Goal: Transaction & Acquisition: Purchase product/service

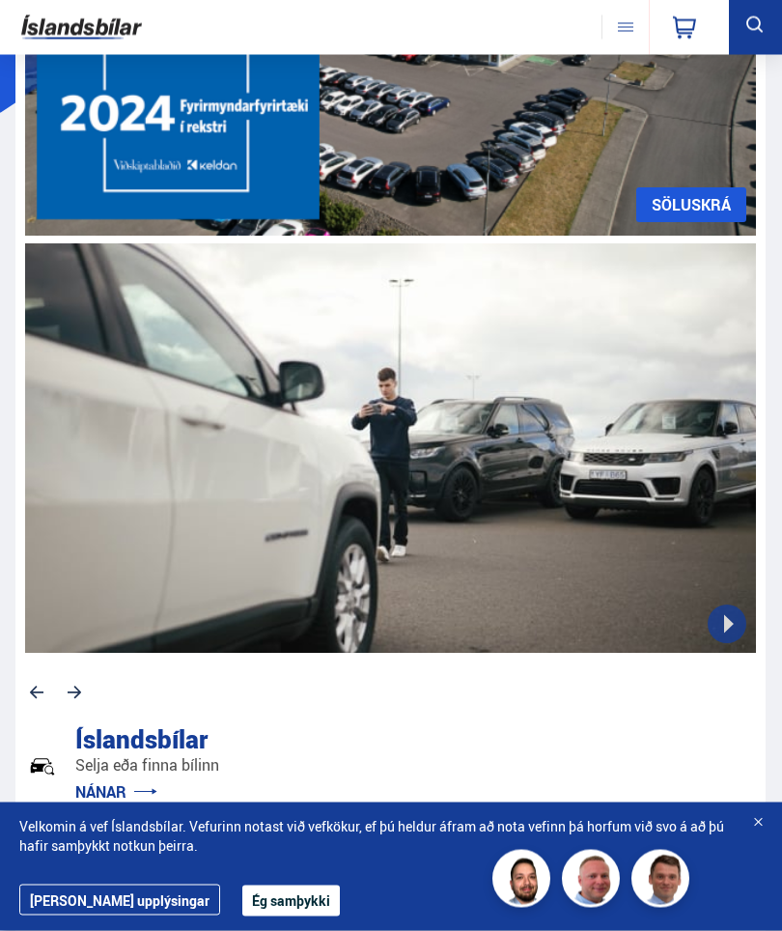
scroll to position [279, 0]
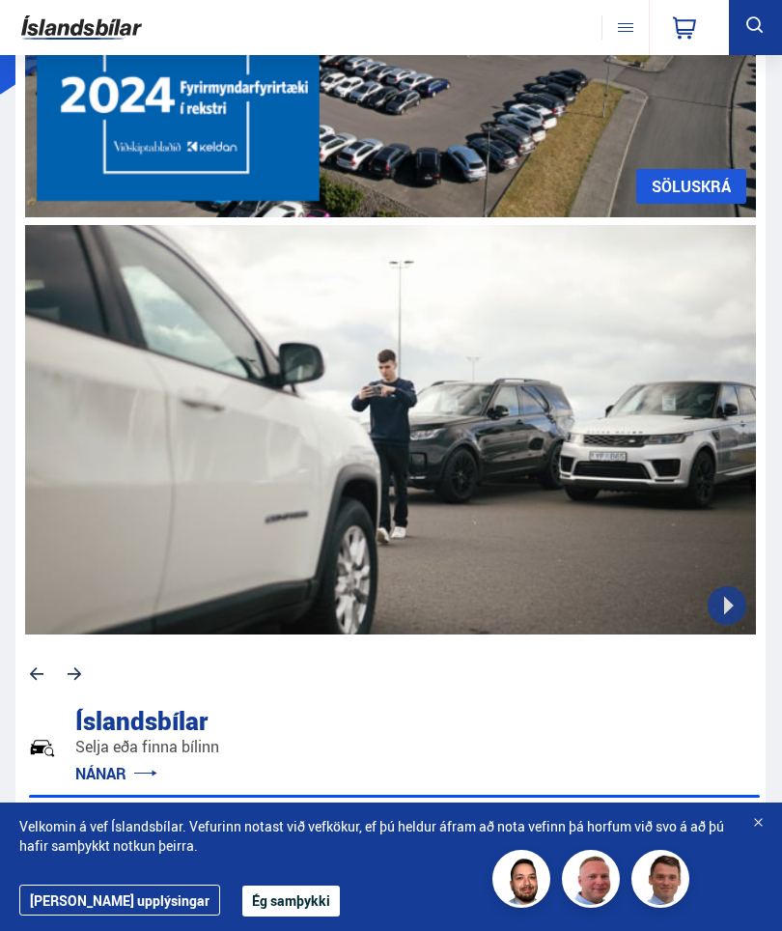
click at [242, 891] on button "Ég samþykki" at bounding box center [291, 901] width 98 height 31
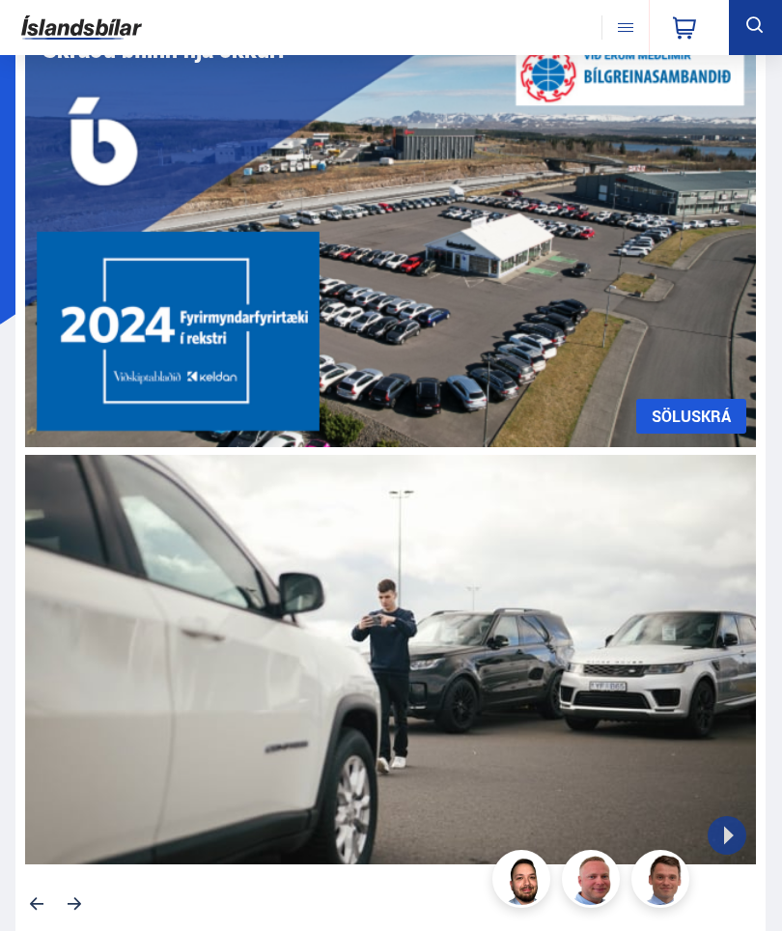
scroll to position [0, 0]
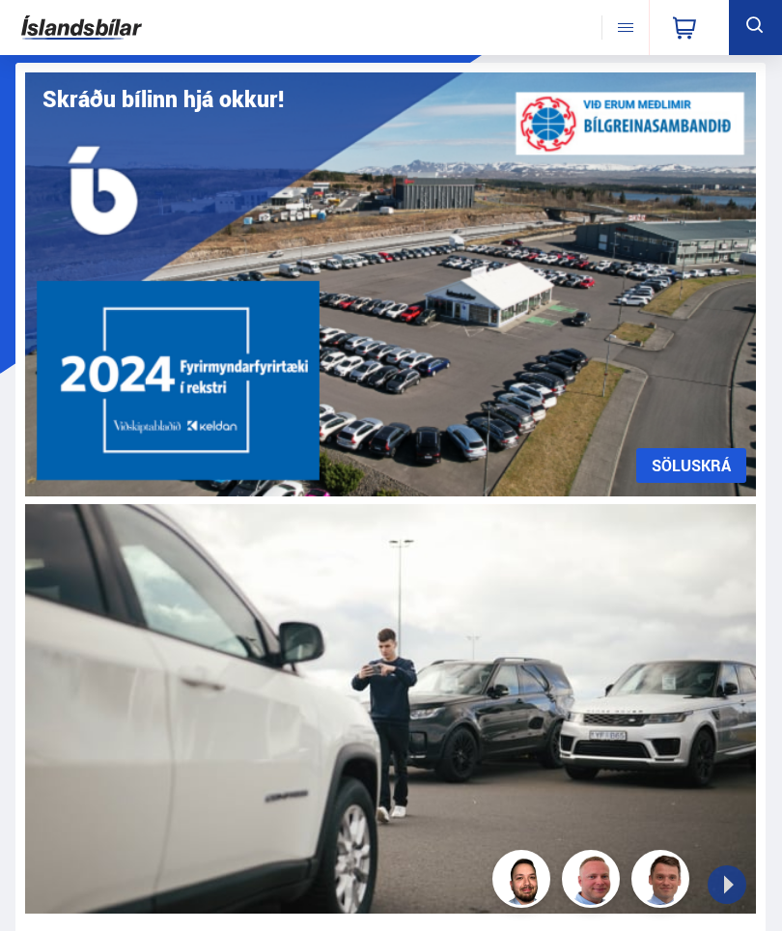
click at [627, 30] on button at bounding box center [625, 27] width 47 height 24
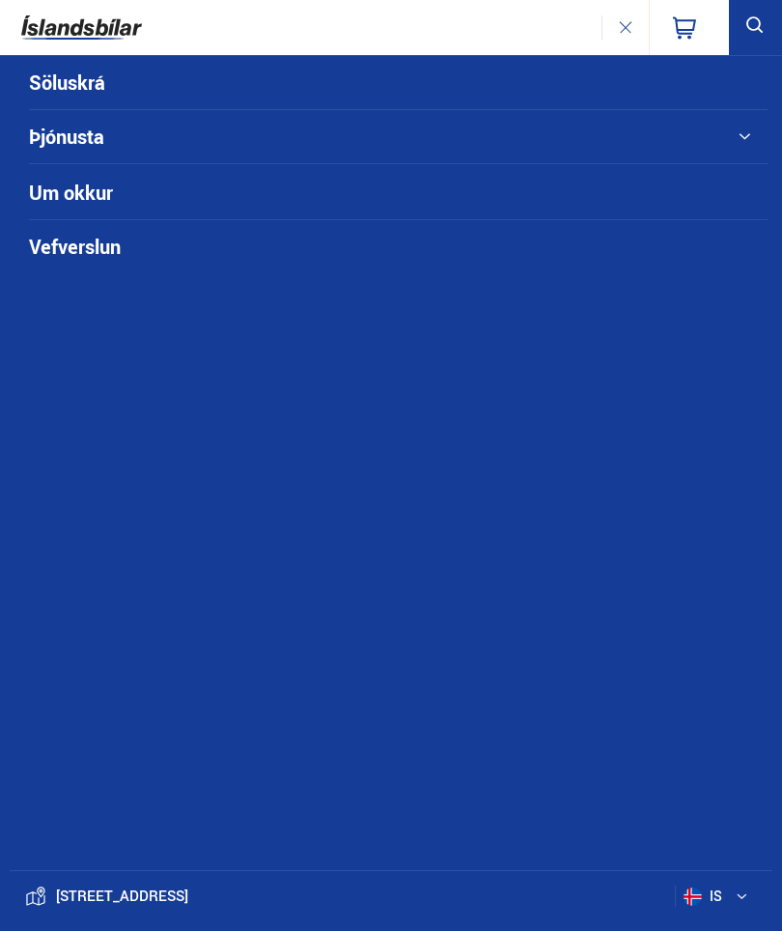
click at [78, 80] on link "Söluskrá" at bounding box center [363, 82] width 668 height 53
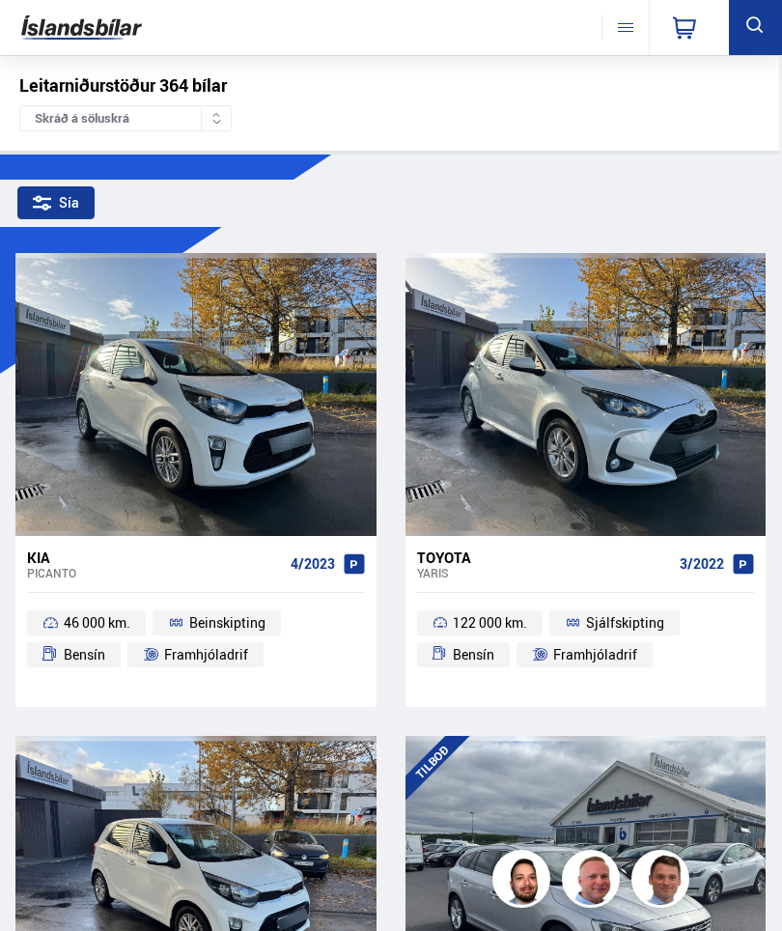
click at [750, 34] on icon at bounding box center [756, 26] width 24 height 24
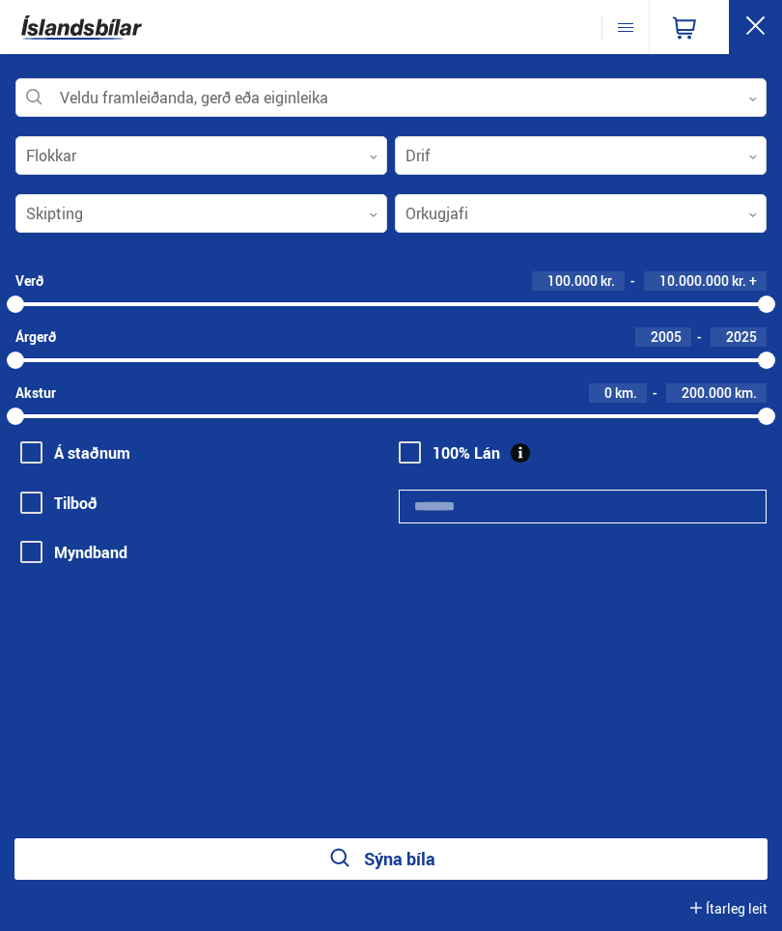
scroll to position [0, 1]
click at [85, 103] on div at bounding box center [391, 98] width 752 height 39
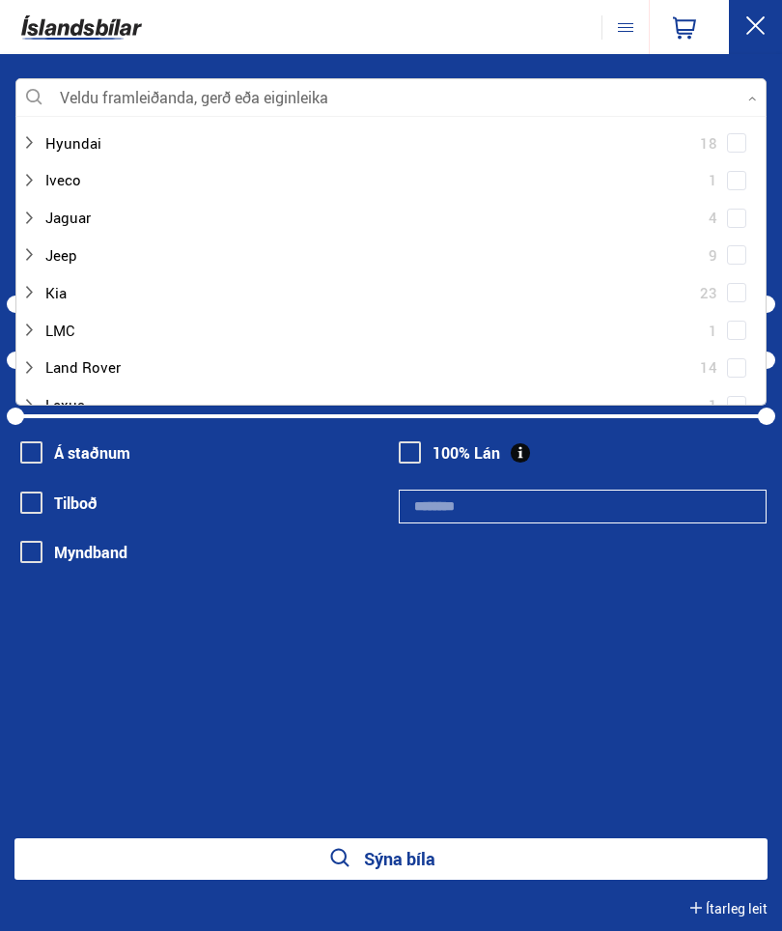
scroll to position [527, 0]
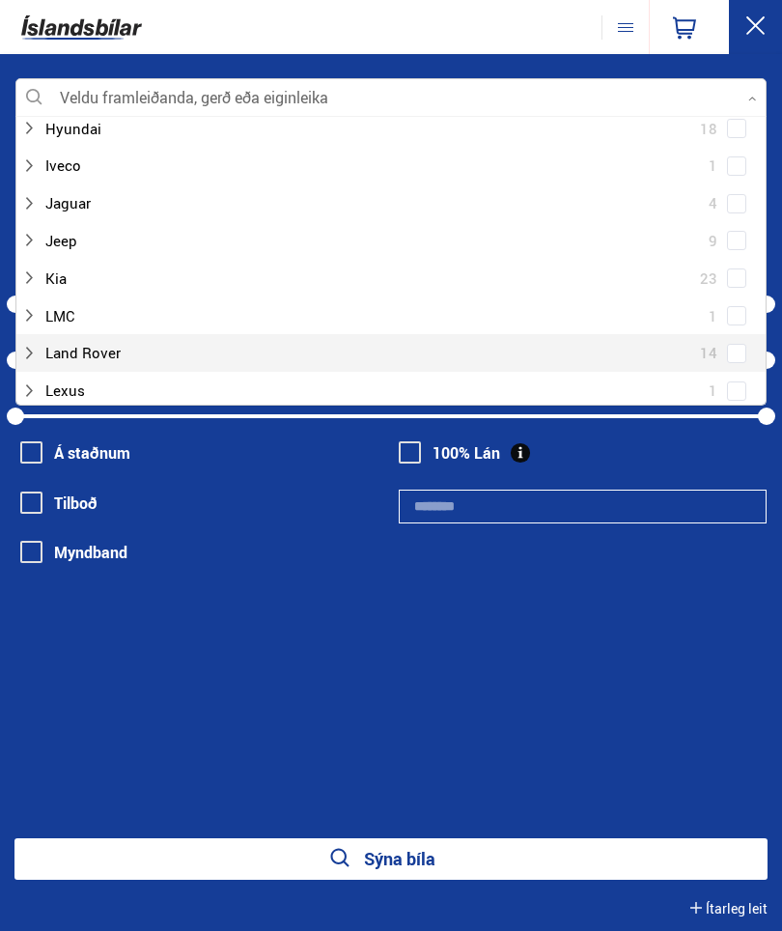
click at [89, 346] on div at bounding box center [371, 353] width 701 height 28
click at [539, 871] on button "Sýna bíla" at bounding box center [390, 860] width 753 height 42
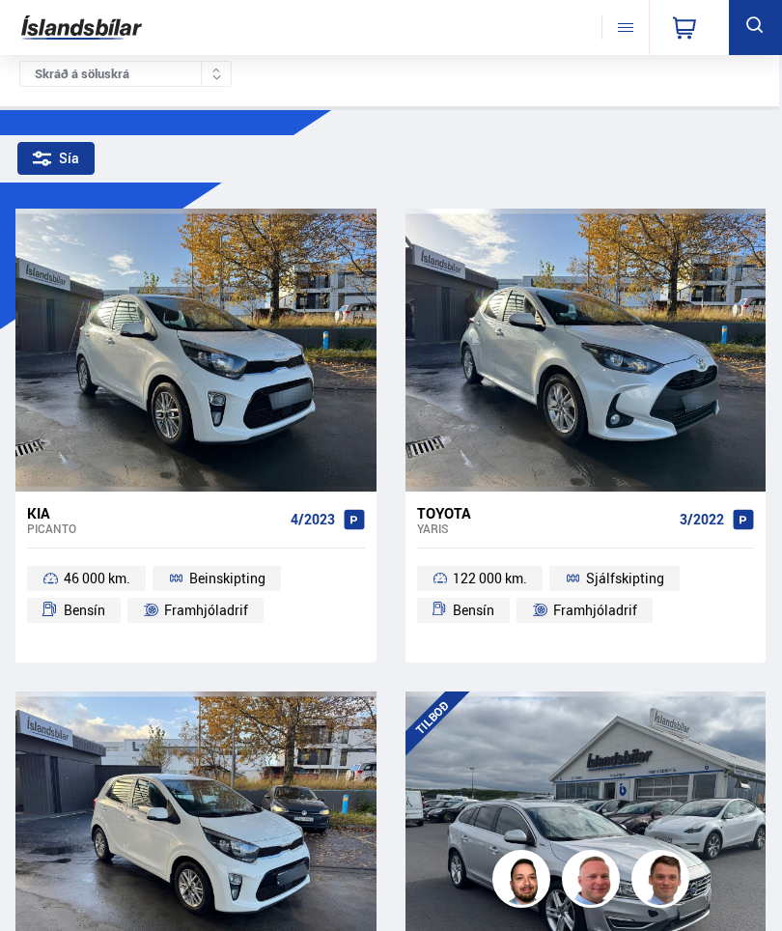
scroll to position [0, 0]
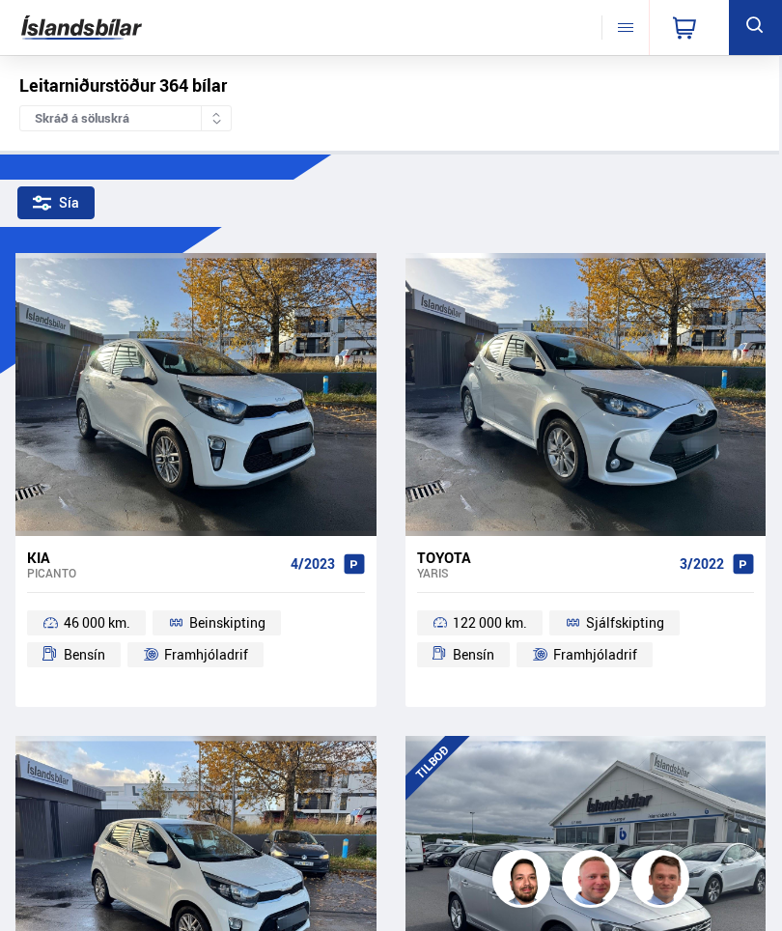
click at [757, 30] on icon at bounding box center [755, 24] width 16 height 16
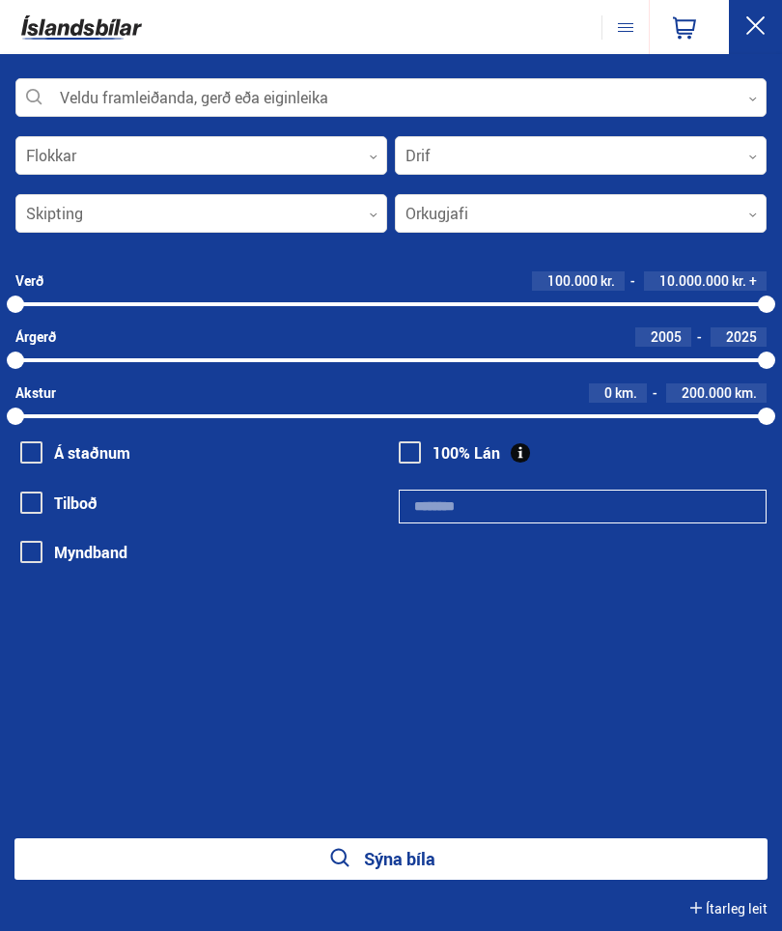
click at [640, 92] on div at bounding box center [391, 98] width 752 height 39
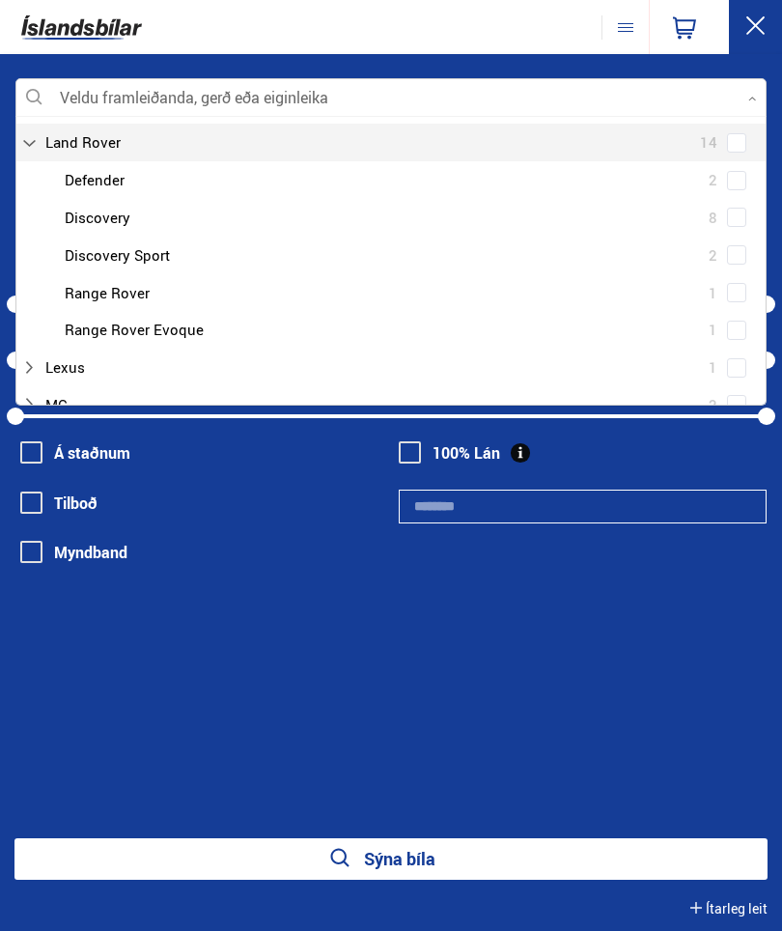
scroll to position [725, 0]
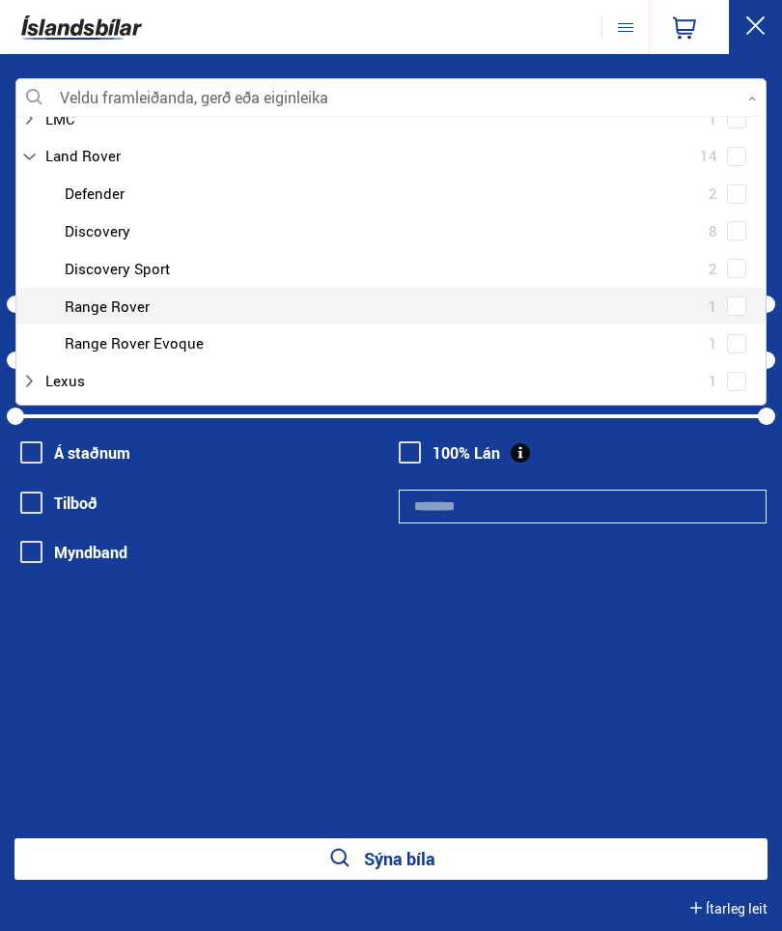
click at [128, 293] on div at bounding box center [410, 307] width 701 height 28
click at [734, 289] on div "Land Rover Defender 2 Land Rover Discovery 8 Land Rover Discovery Sport 2 Land …" at bounding box center [391, 268] width 750 height 187
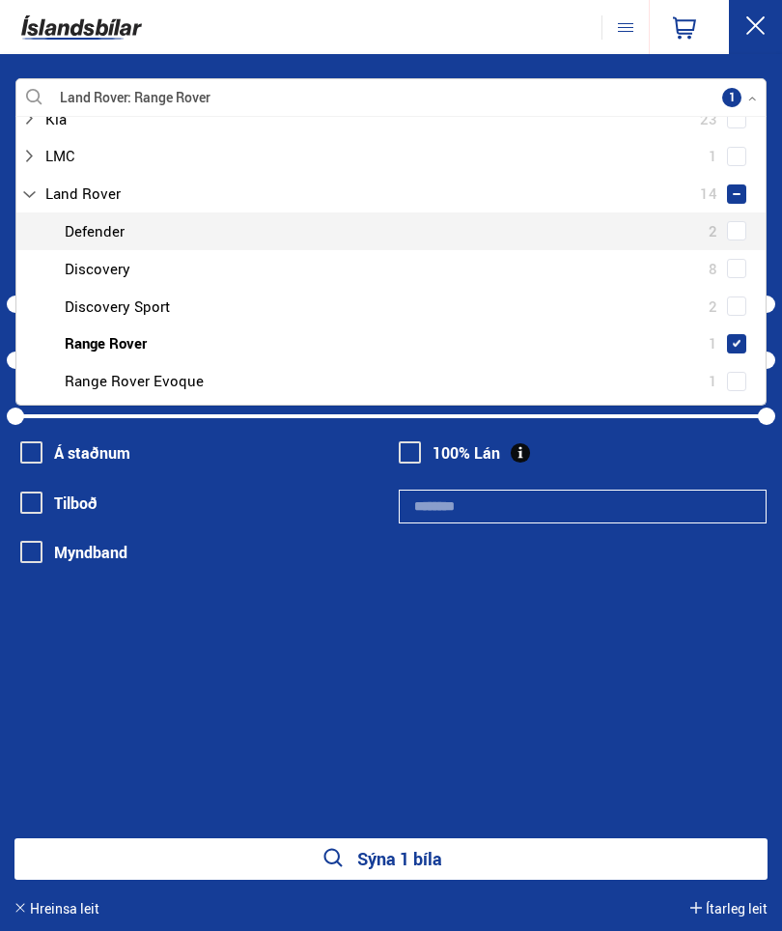
click at [739, 227] on span at bounding box center [737, 231] width 8 height 8
click at [637, 859] on button "Sýna 3 bíla" at bounding box center [390, 860] width 753 height 42
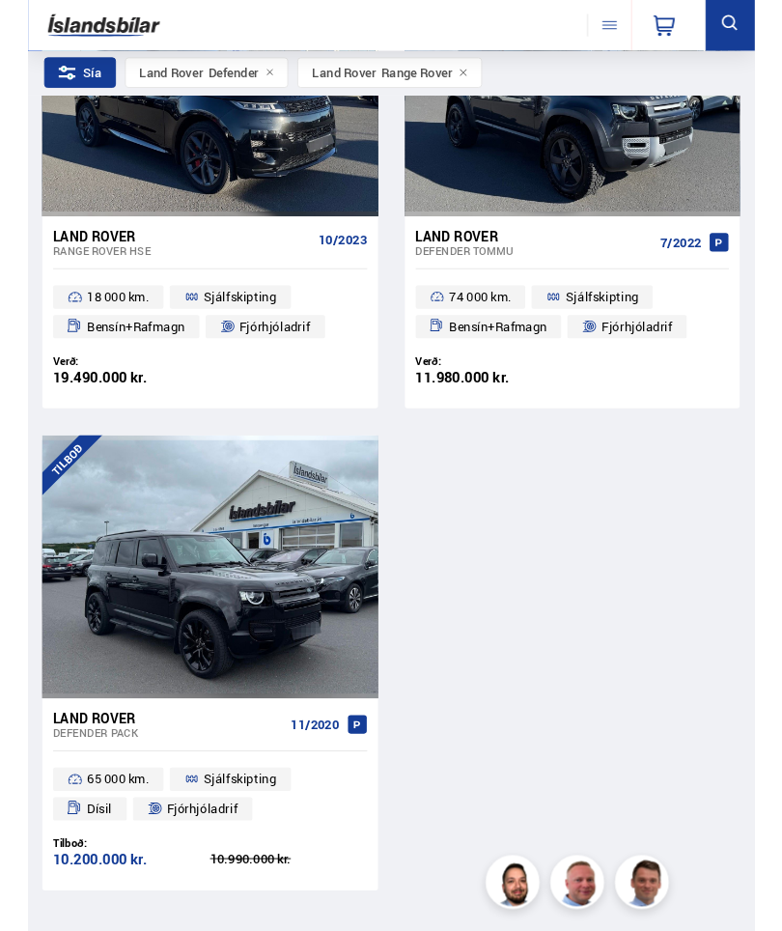
scroll to position [290, 0]
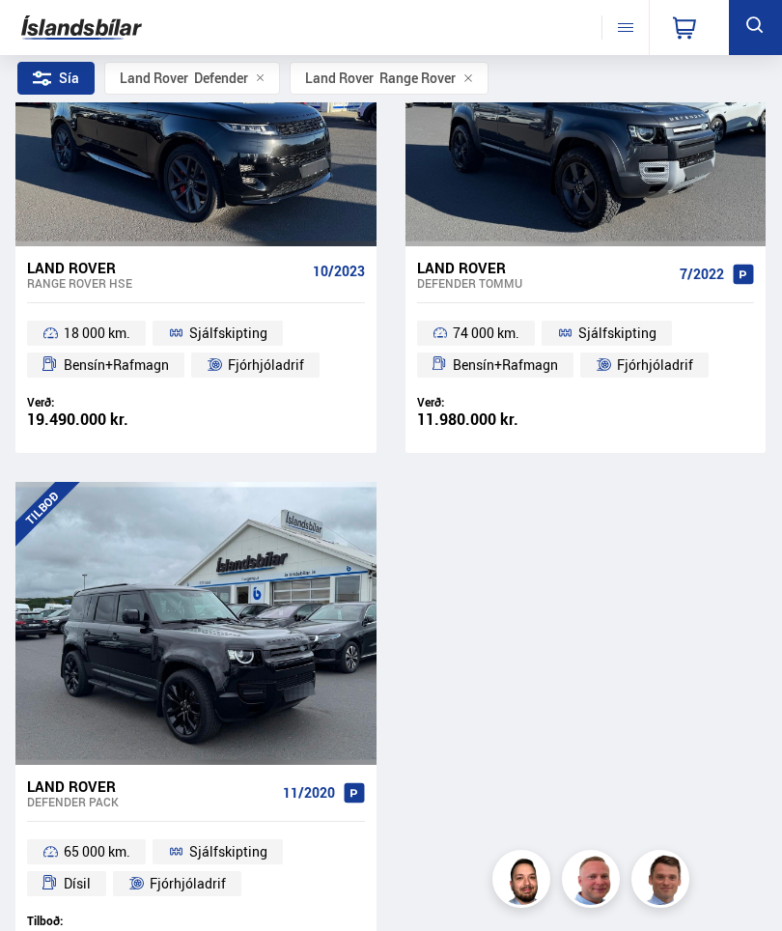
click at [111, 639] on div at bounding box center [123, 623] width 72 height 283
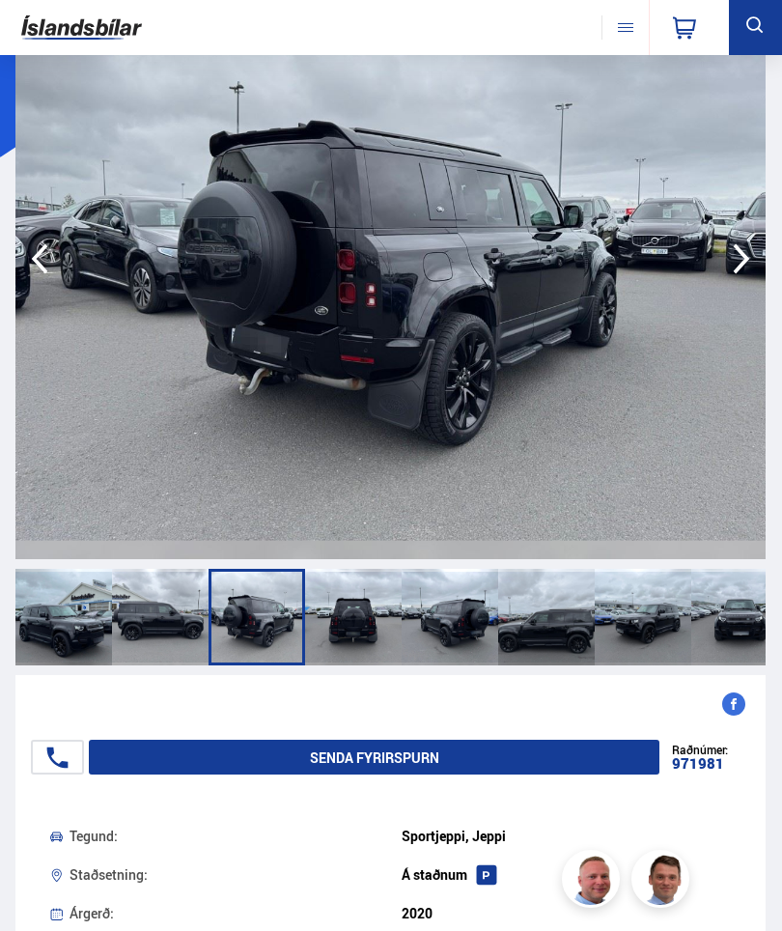
scroll to position [41, 0]
